Goal: Check status: Check status

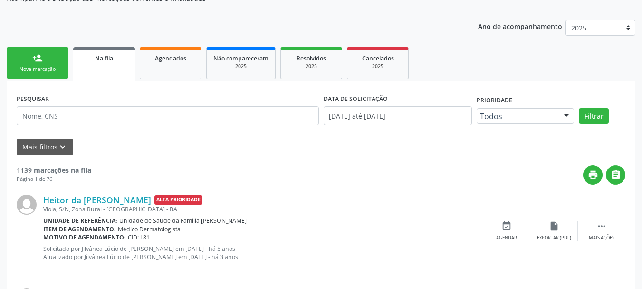
scroll to position [95, 0]
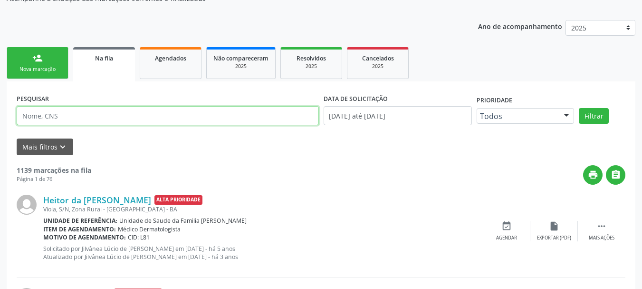
click at [46, 114] on input "text" at bounding box center [168, 115] width 302 height 19
click at [579, 108] on button "Filtrar" at bounding box center [594, 116] width 30 height 16
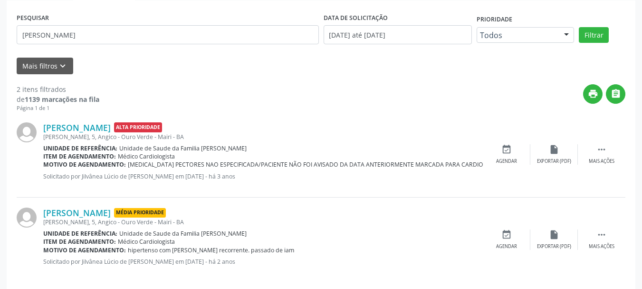
scroll to position [186, 0]
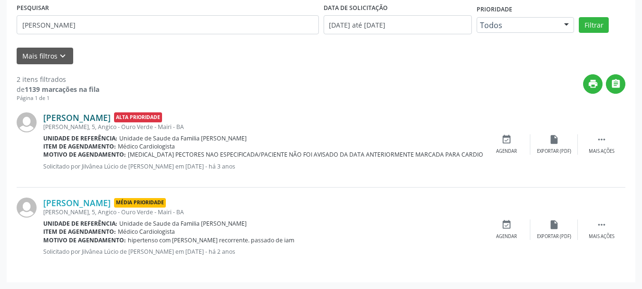
click at [100, 116] on link "[PERSON_NAME]" at bounding box center [77, 117] width 68 height 10
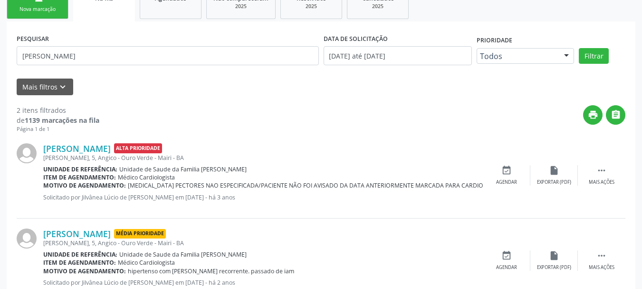
scroll to position [138, 0]
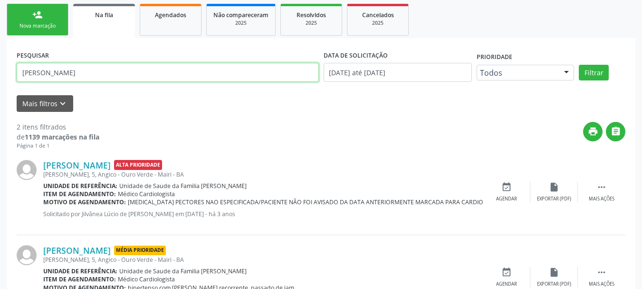
drag, startPoint x: 96, startPoint y: 76, endPoint x: 0, endPoint y: 68, distance: 95.9
click at [0, 68] on div "Acompanhamento Acompanhe a situação das marcações correntes e finalizadas Relat…" at bounding box center [321, 125] width 642 height 422
click at [579, 65] on button "Filtrar" at bounding box center [594, 73] width 30 height 16
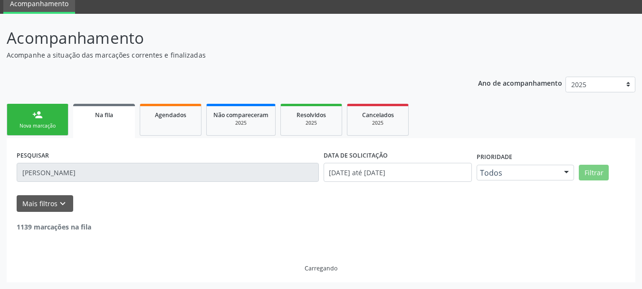
scroll to position [101, 0]
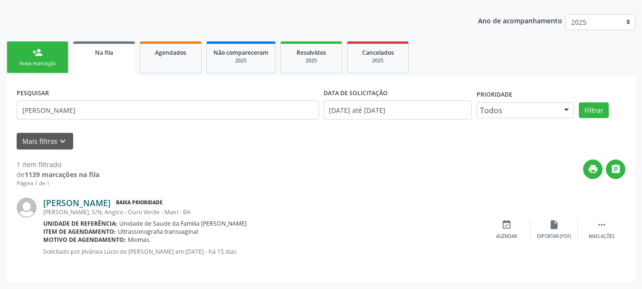
click at [111, 205] on link "[PERSON_NAME]" at bounding box center [77, 202] width 68 height 10
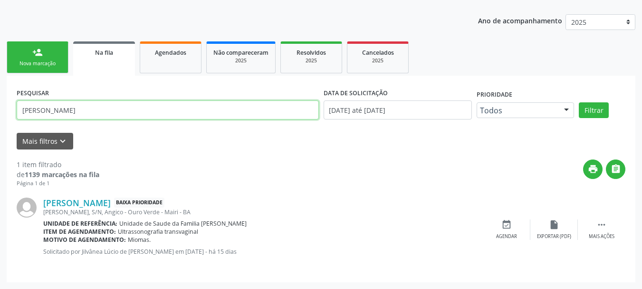
drag, startPoint x: 108, startPoint y: 114, endPoint x: 0, endPoint y: 111, distance: 108.4
click at [0, 111] on div "Acompanhamento Acompanhe a situação das marcações correntes e finalizadas Relat…" at bounding box center [321, 120] width 642 height 337
click at [579, 102] on button "Filtrar" at bounding box center [594, 110] width 30 height 16
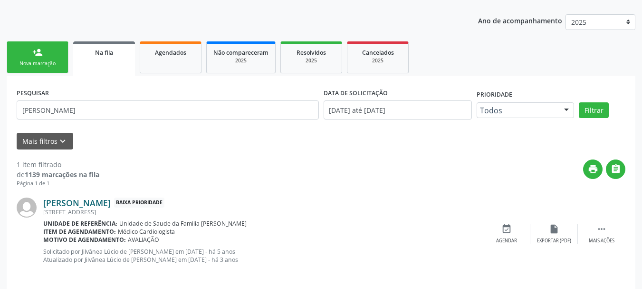
click at [75, 199] on link "[PERSON_NAME]" at bounding box center [77, 202] width 68 height 10
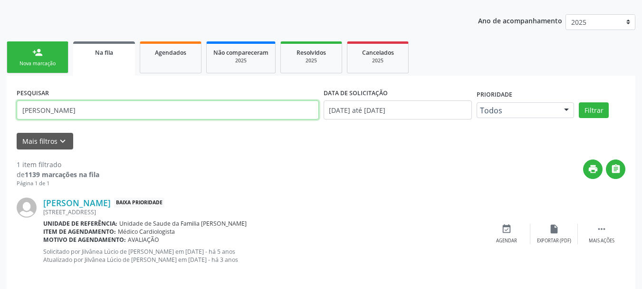
drag, startPoint x: 48, startPoint y: 110, endPoint x: 0, endPoint y: 111, distance: 48.0
click at [0, 110] on div "Acompanhamento Acompanhe a situação das marcações correntes e finalizadas Relat…" at bounding box center [321, 124] width 642 height 345
type input "[PERSON_NAME]"
click at [579, 102] on button "Filtrar" at bounding box center [594, 110] width 30 height 16
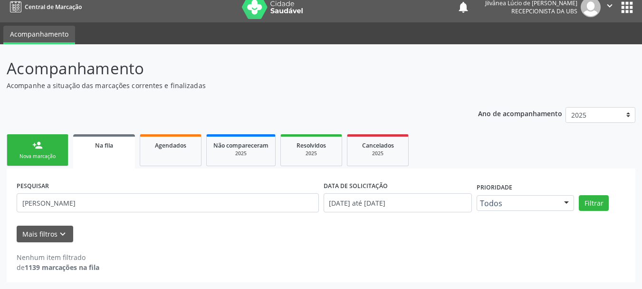
scroll to position [8, 0]
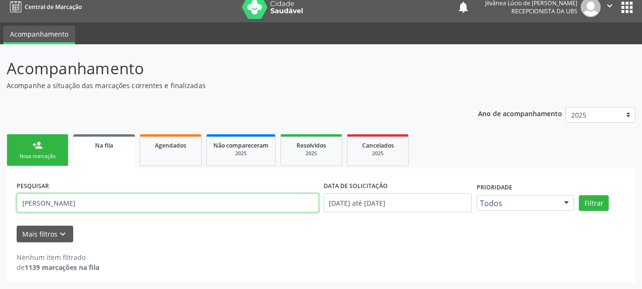
drag, startPoint x: 85, startPoint y: 200, endPoint x: 0, endPoint y: 201, distance: 84.6
click at [0, 201] on div "Acompanhamento Acompanhe a situação das marcações correntes e finalizadas Relat…" at bounding box center [321, 166] width 642 height 244
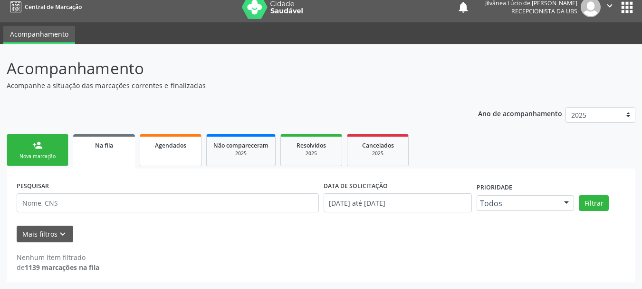
click at [155, 146] on span "Agendados" at bounding box center [170, 145] width 31 height 8
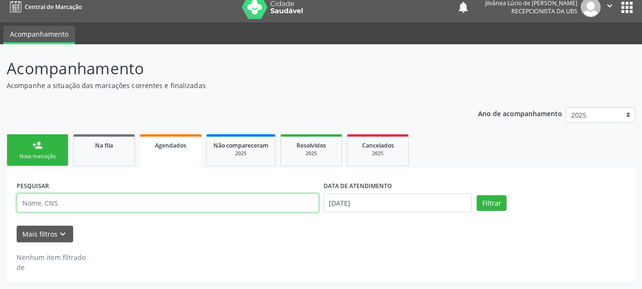
click at [133, 196] on input "text" at bounding box center [168, 202] width 302 height 19
type input "v"
paste input "[PERSON_NAME]"
click at [477, 195] on button "Filtrar" at bounding box center [492, 203] width 30 height 16
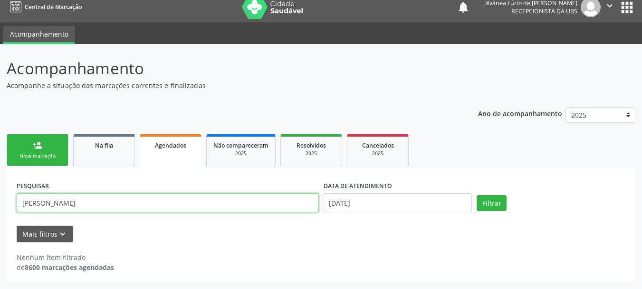
click at [59, 200] on input "[PERSON_NAME]" at bounding box center [168, 202] width 302 height 19
type input "[PERSON_NAME]"
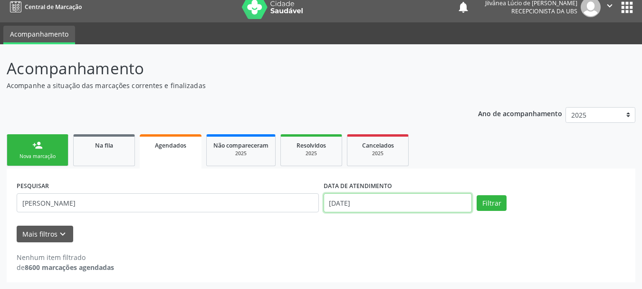
drag, startPoint x: 373, startPoint y: 201, endPoint x: 371, endPoint y: 196, distance: 5.0
click at [373, 201] on input "[DATE]" at bounding box center [398, 202] width 149 height 19
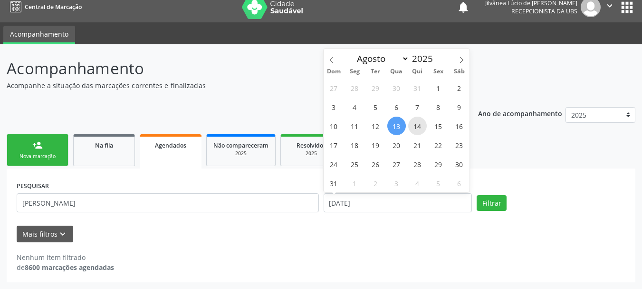
click at [414, 129] on span "14" at bounding box center [417, 125] width 19 height 19
type input "[DATE]"
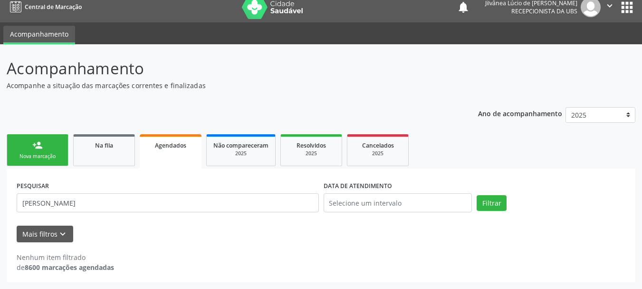
click at [504, 174] on div "PESQUISAR [PERSON_NAME] DATA DE ATENDIMENTO Filtrar UNIDADE EXECUTANTE Selecion…" at bounding box center [321, 224] width 629 height 113
click at [493, 197] on button "Filtrar" at bounding box center [492, 203] width 30 height 16
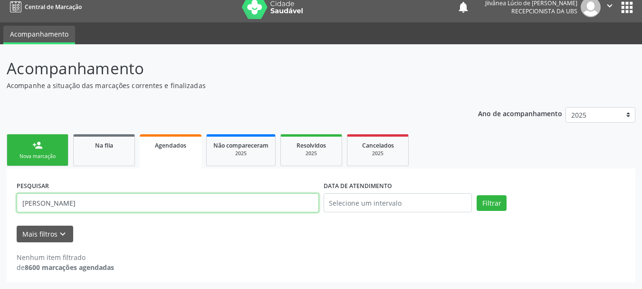
click at [153, 207] on input "[PERSON_NAME]" at bounding box center [168, 202] width 302 height 19
click at [45, 197] on input "[PERSON_NAME]" at bounding box center [168, 202] width 302 height 19
click at [477, 195] on button "Filtrar" at bounding box center [492, 203] width 30 height 16
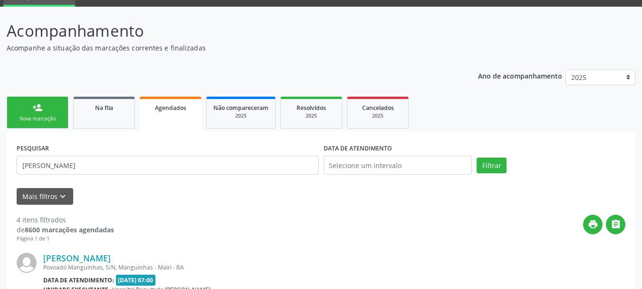
scroll to position [151, 0]
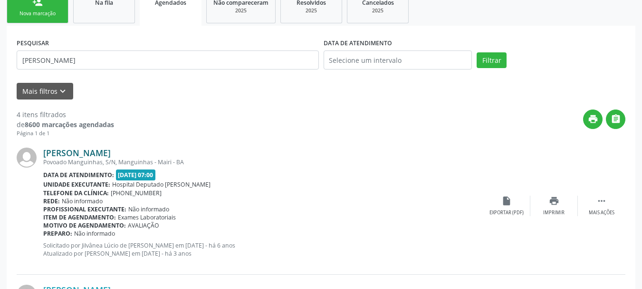
click at [98, 147] on link "[PERSON_NAME]" at bounding box center [77, 152] width 68 height 10
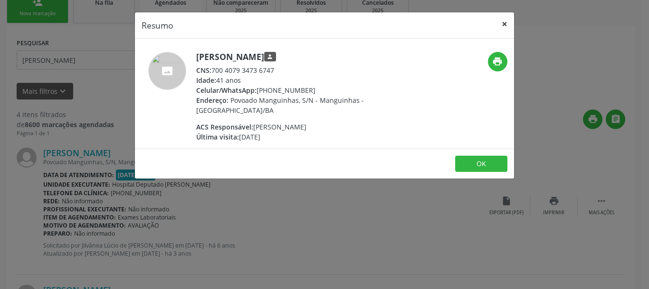
click at [509, 22] on button "×" at bounding box center [504, 23] width 19 height 23
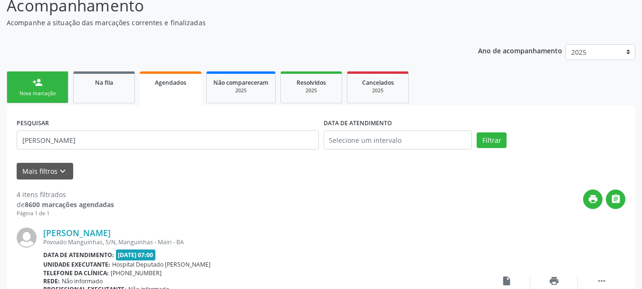
scroll to position [0, 0]
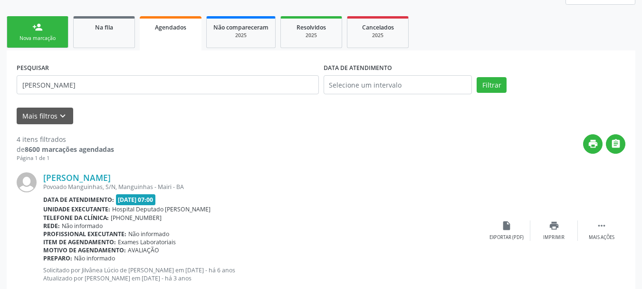
scroll to position [143, 0]
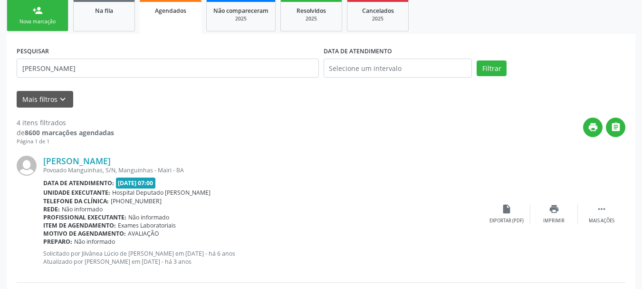
click at [204, 133] on div "print " at bounding box center [370, 131] width 512 height 28
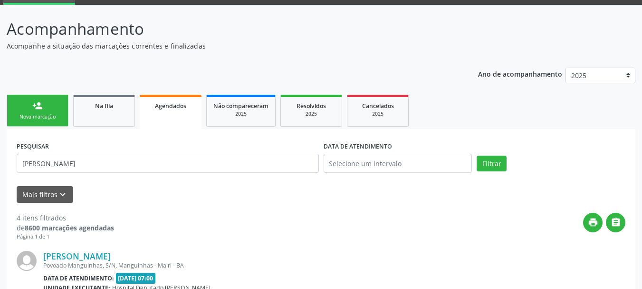
scroll to position [0, 0]
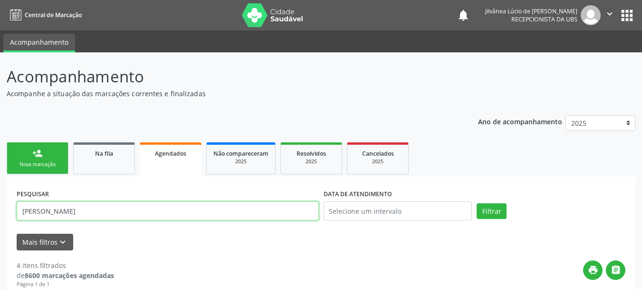
click at [45, 216] on input "[PERSON_NAME]" at bounding box center [168, 210] width 302 height 19
drag, startPoint x: 90, startPoint y: 212, endPoint x: 0, endPoint y: 212, distance: 89.9
type input "samira"
click at [477, 203] on button "Filtrar" at bounding box center [492, 211] width 30 height 16
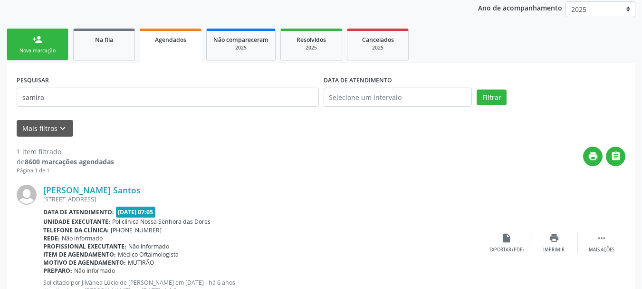
scroll to position [58, 0]
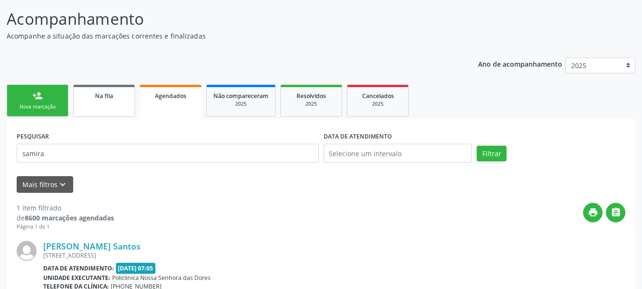
click at [100, 115] on link "Na fila" at bounding box center [104, 101] width 62 height 32
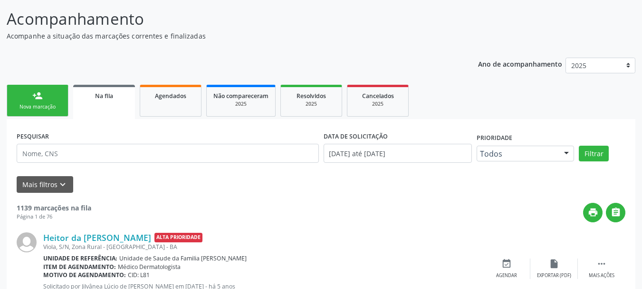
click at [52, 171] on form "PESQUISAR DATA DE SOLICITAÇÃO [DATE] até [DATE] Prioridade Todos Todos Baixa Pr…" at bounding box center [321, 160] width 609 height 63
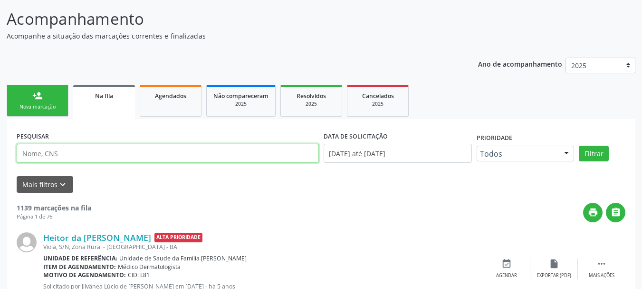
click at [53, 160] on input "text" at bounding box center [168, 153] width 302 height 19
type input "samira"
click at [579, 145] on button "Filtrar" at bounding box center [594, 153] width 30 height 16
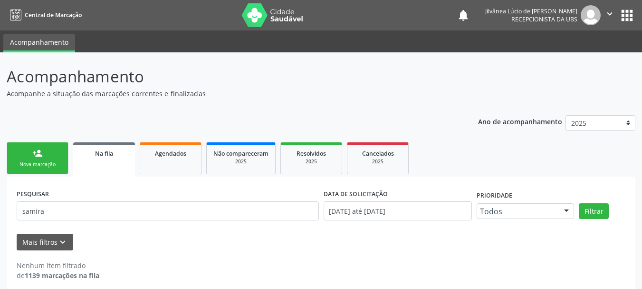
scroll to position [8, 0]
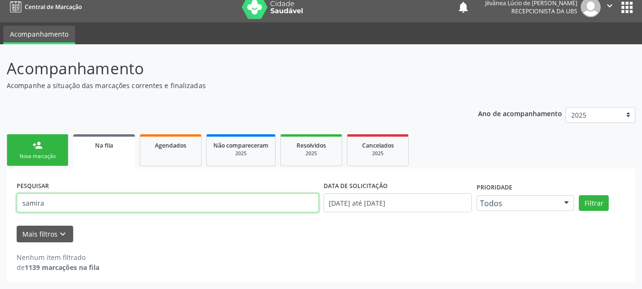
drag, startPoint x: 47, startPoint y: 203, endPoint x: 4, endPoint y: 203, distance: 42.3
click at [4, 203] on div "Acompanhamento Acompanhe a situação das marcações correntes e finalizadas Relat…" at bounding box center [321, 166] width 642 height 244
click at [579, 195] on button "Filtrar" at bounding box center [594, 203] width 30 height 16
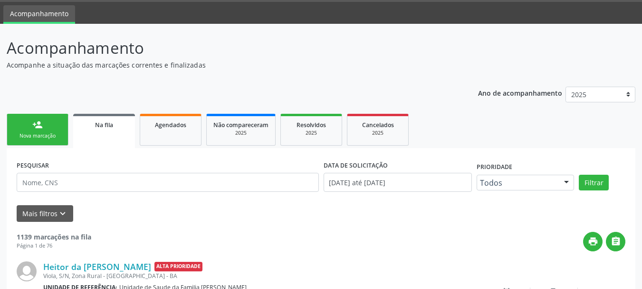
scroll to position [0, 0]
